Goal: Navigation & Orientation: Find specific page/section

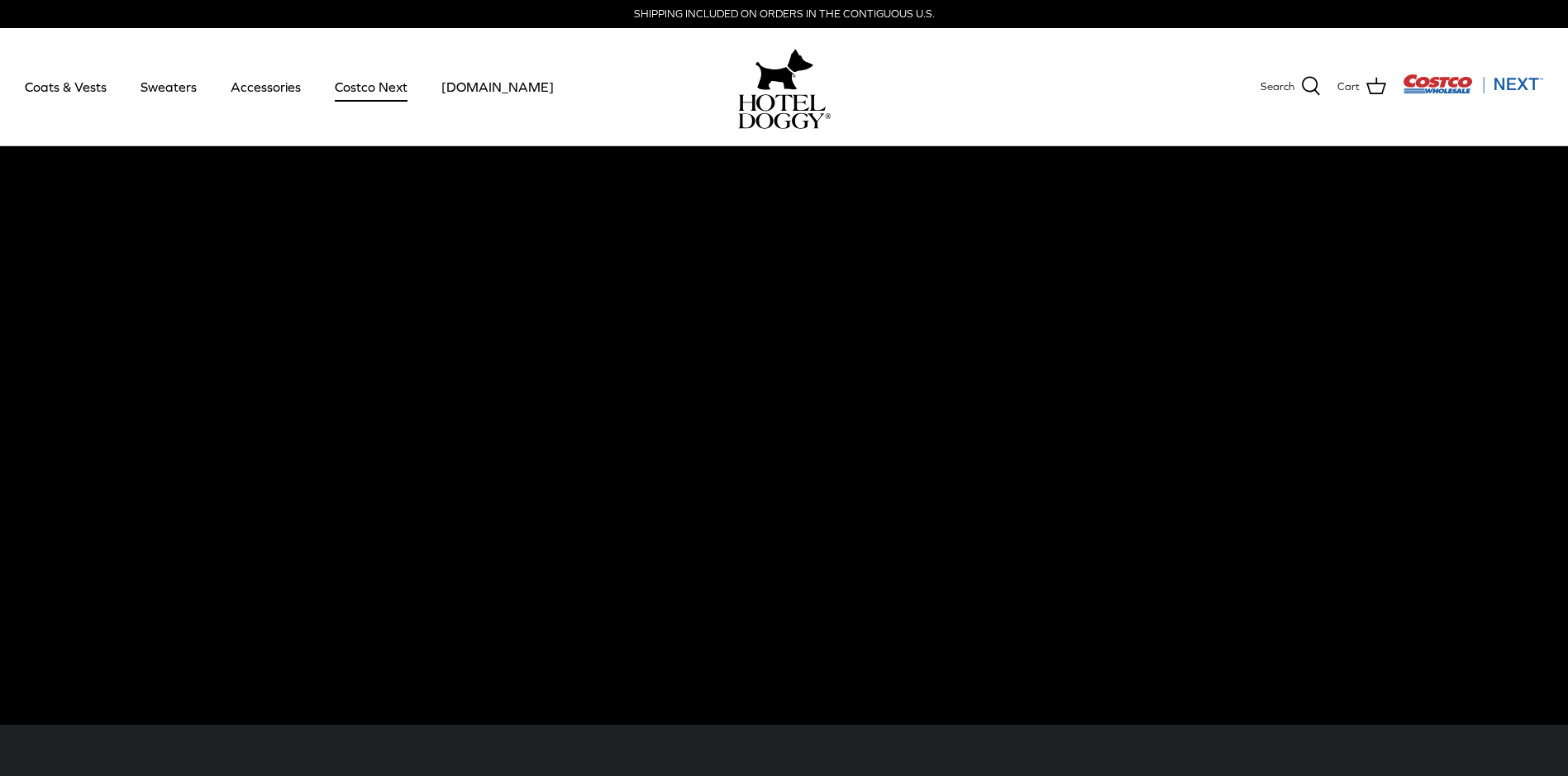
click at [368, 86] on link "Costco Next" at bounding box center [371, 87] width 102 height 56
click at [287, 87] on link "Accessories" at bounding box center [266, 87] width 100 height 56
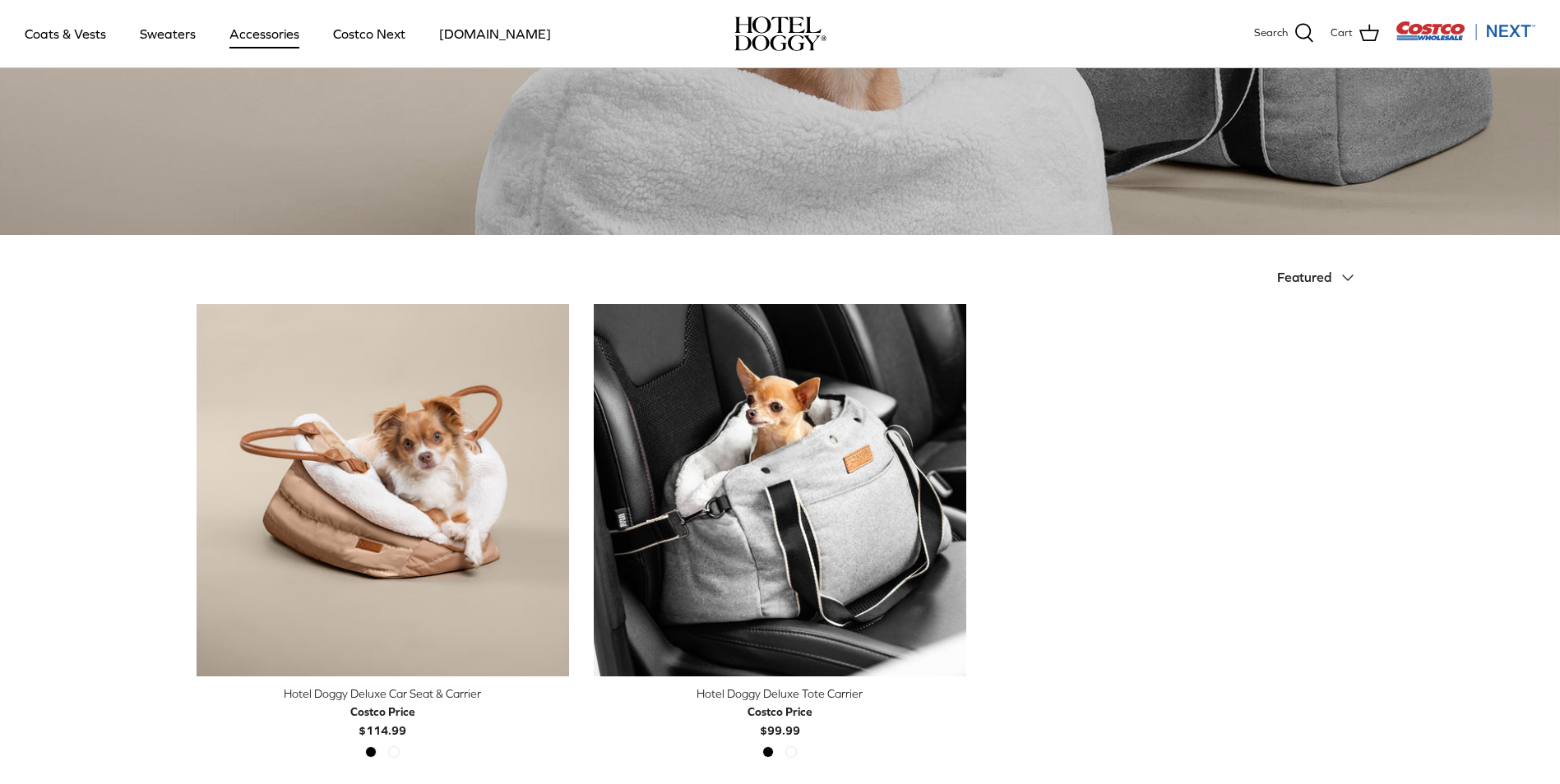
scroll to position [164, 0]
